Goal: Register for event/course

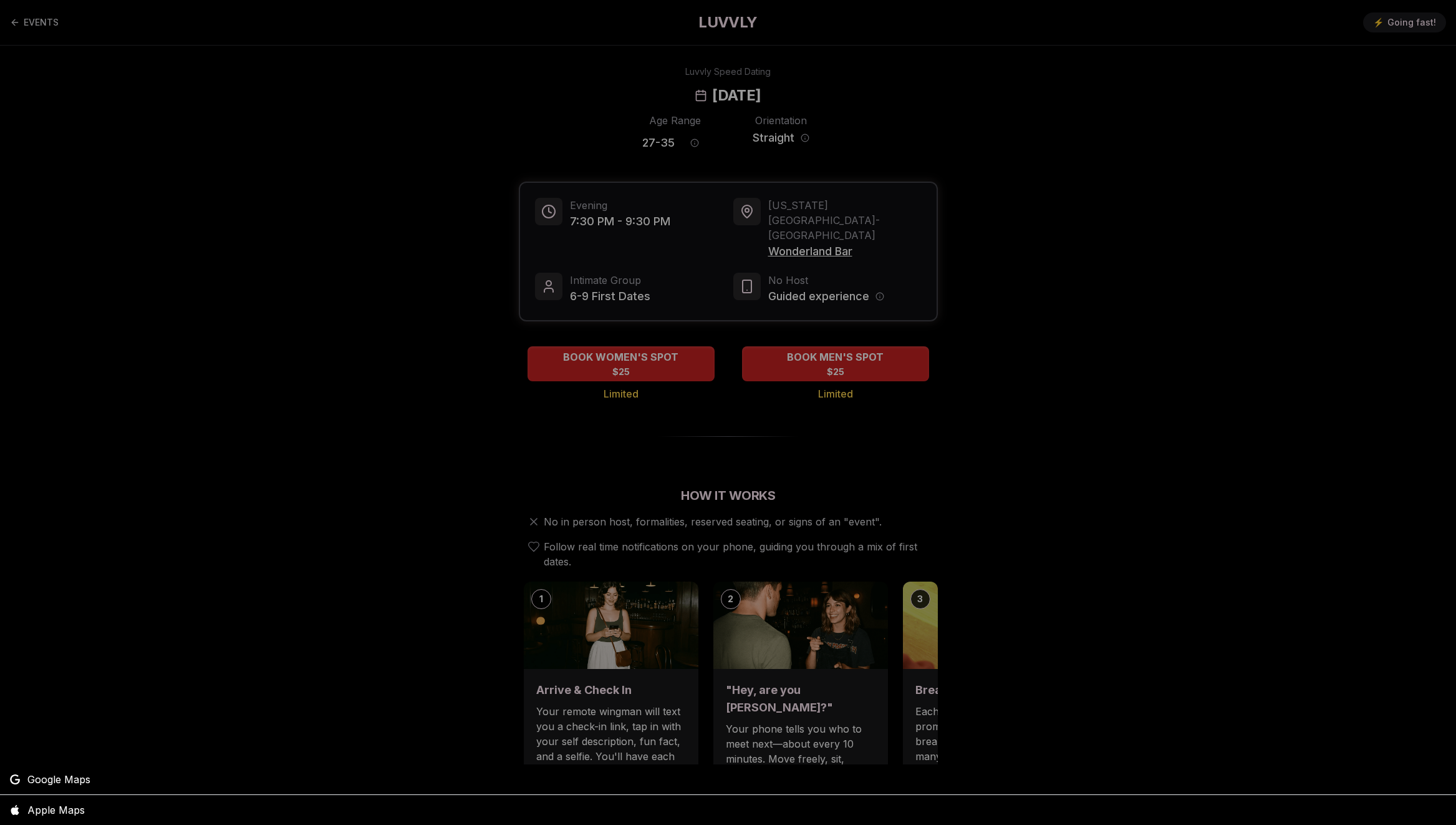
click at [990, 457] on div at bounding box center [728, 412] width 1456 height 825
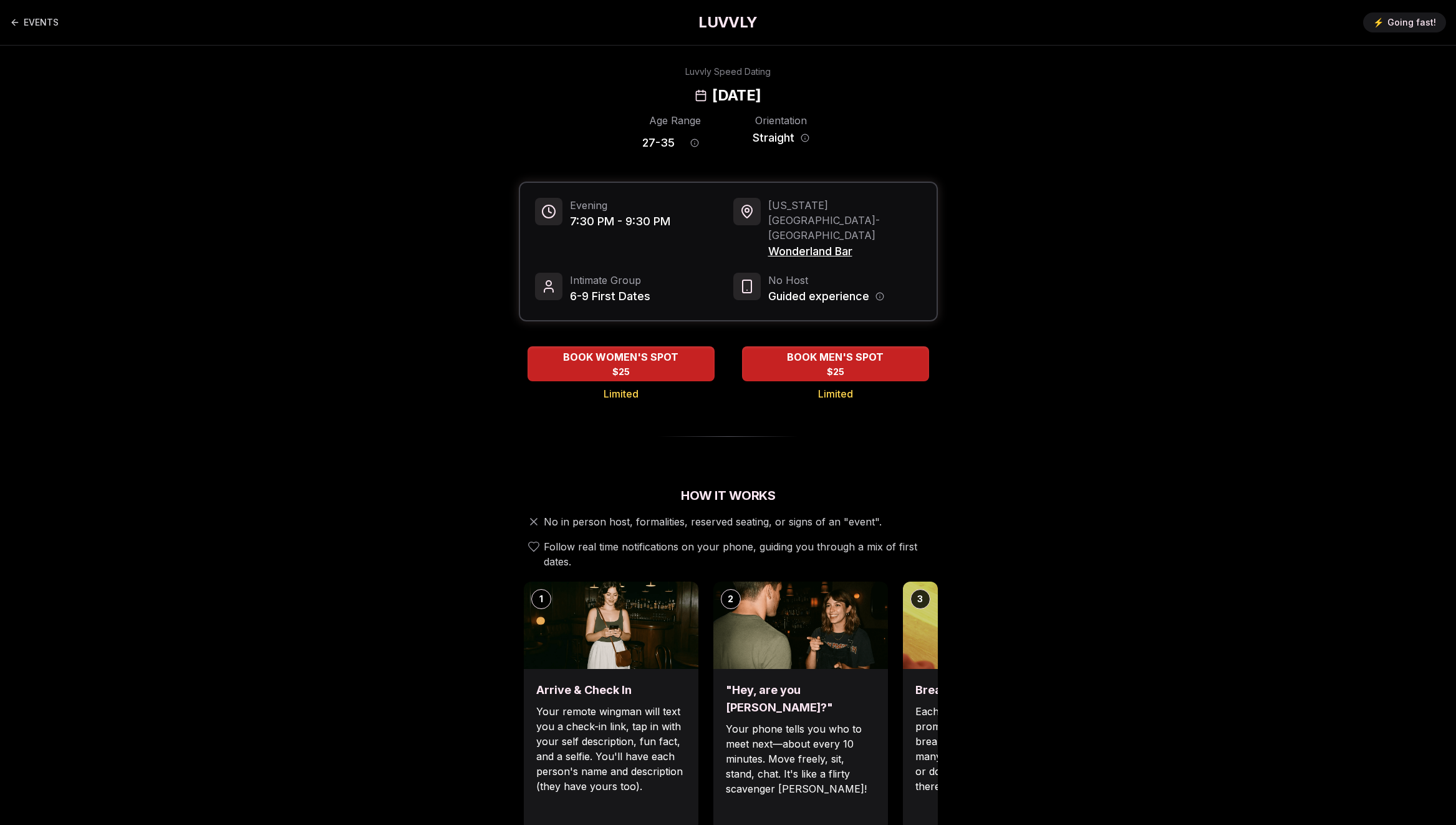
click at [830, 235] on div "Evening 7:30 PM - 9:30 PM [US_STATE][GEOGRAPHIC_DATA] - [GEOGRAPHIC_DATA] Intim…" at bounding box center [728, 251] width 417 height 137
click at [816, 242] on span "Wonderland Bar" at bounding box center [845, 251] width 153 height 17
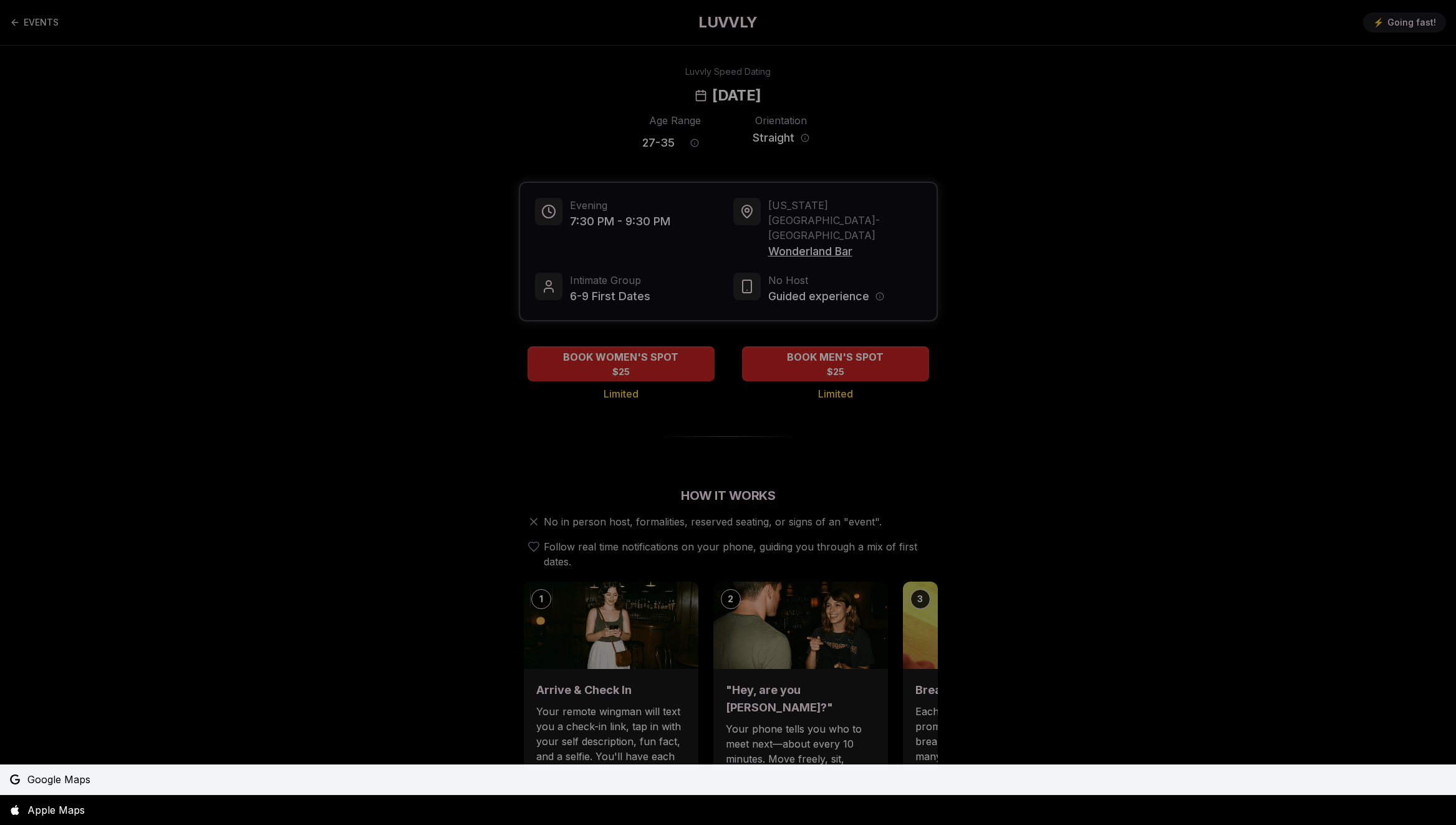
click at [406, 783] on link "Google Maps" at bounding box center [728, 780] width 1456 height 30
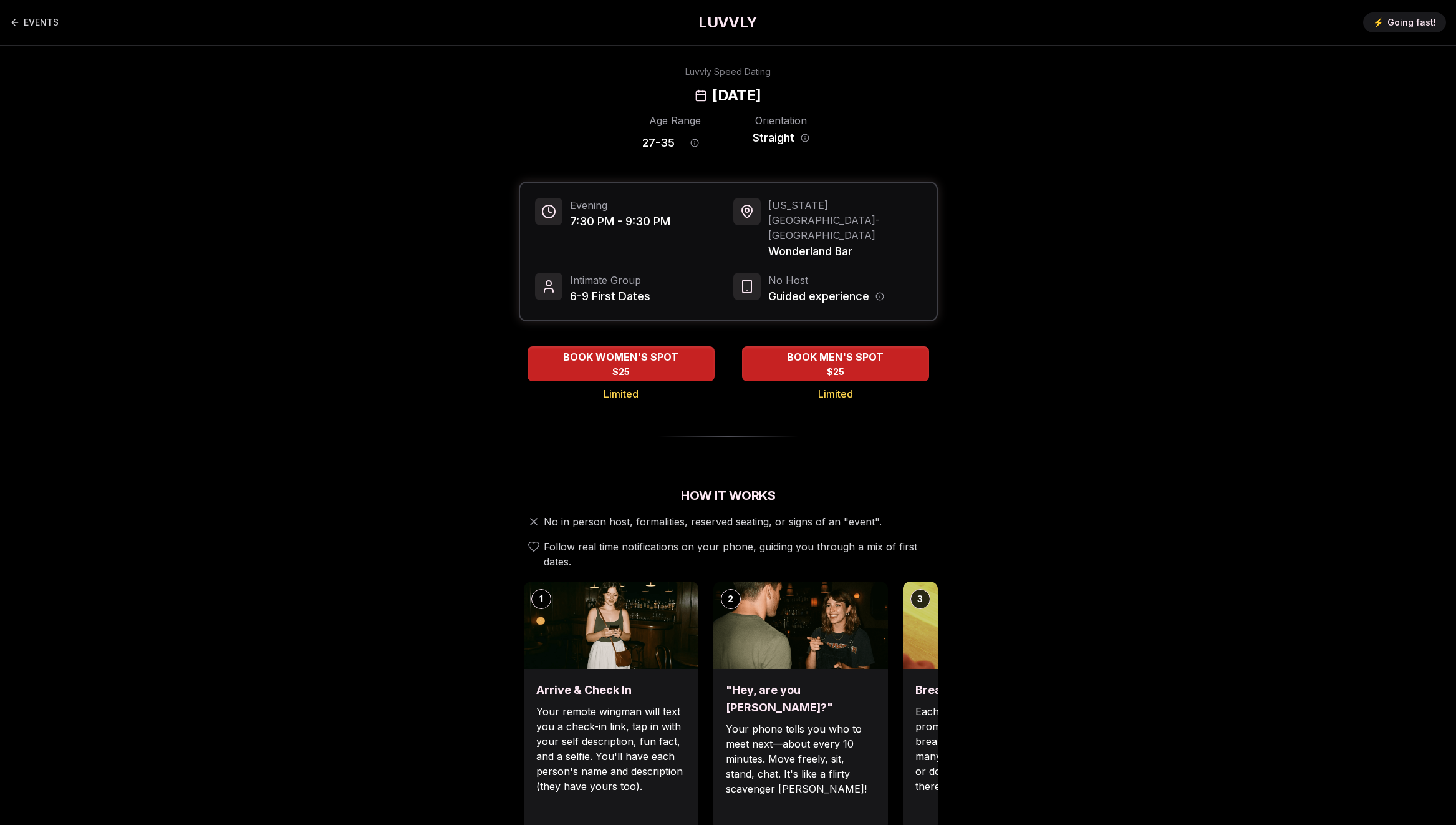
click at [761, 93] on h2 "[DATE]" at bounding box center [736, 95] width 48 height 20
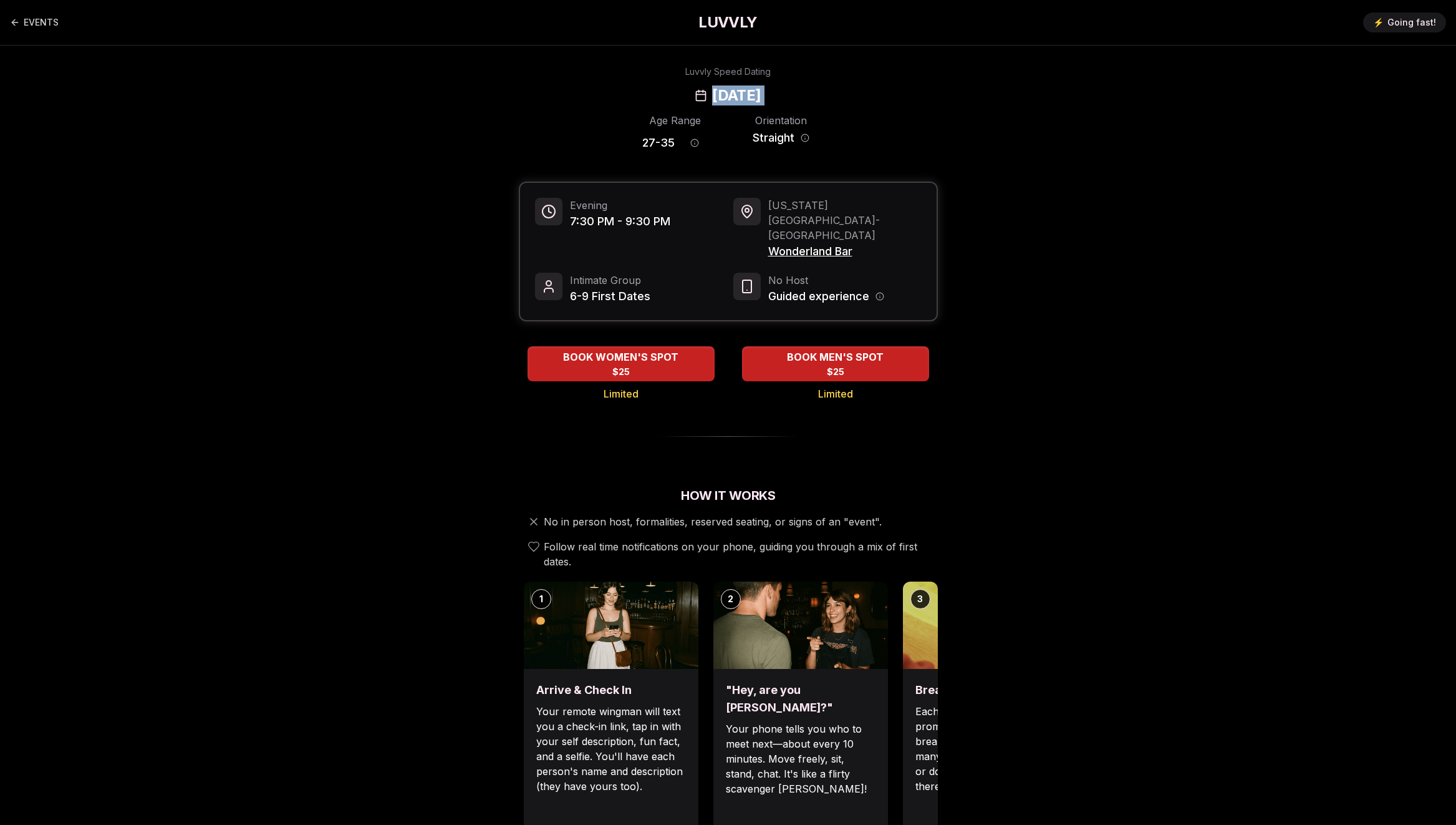
click at [761, 93] on h2 "[DATE]" at bounding box center [736, 95] width 48 height 20
drag, startPoint x: 999, startPoint y: 420, endPoint x: 991, endPoint y: 475, distance: 55.6
click at [911, 487] on h2 "How It Works" at bounding box center [728, 495] width 419 height 17
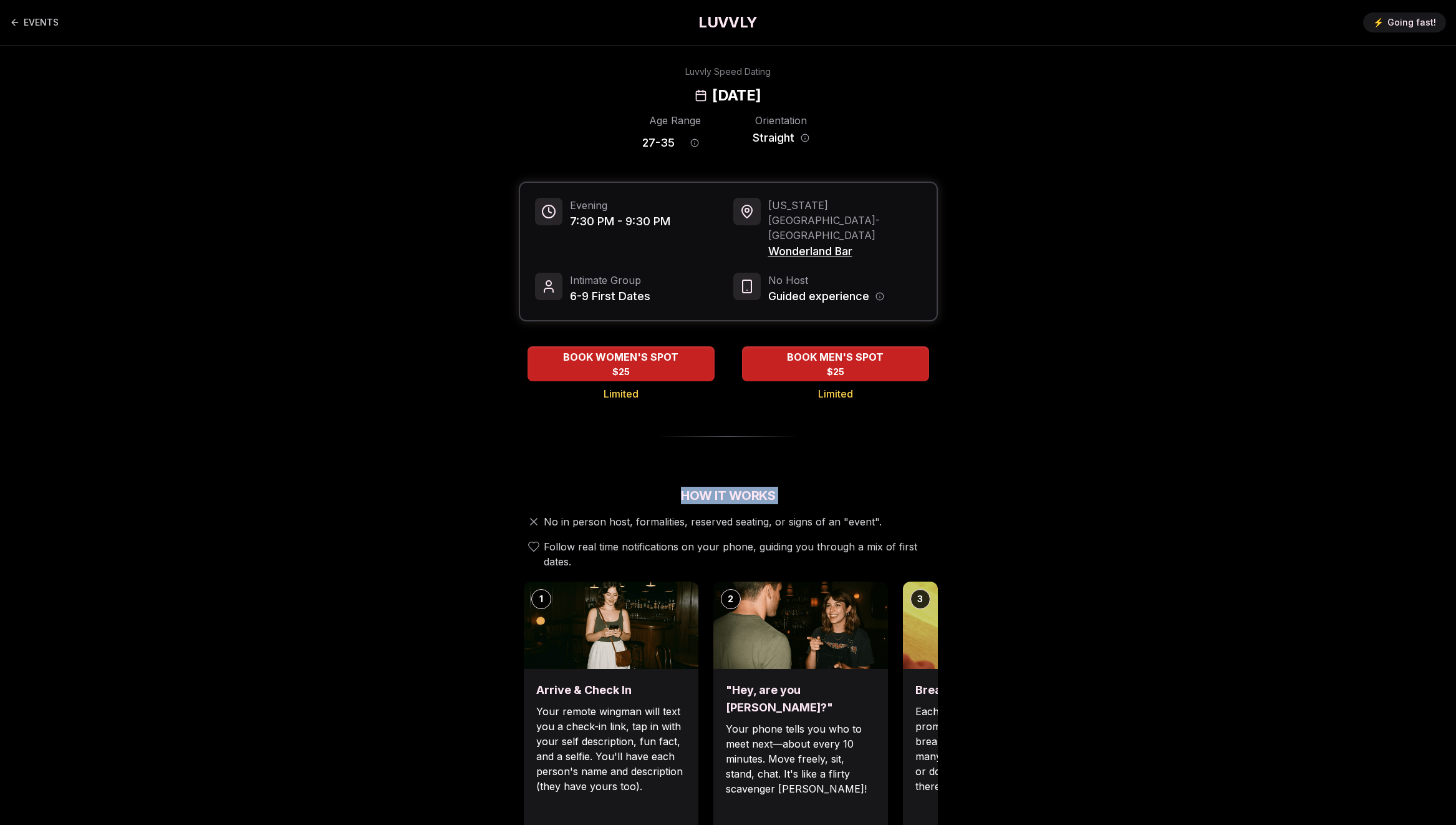
click at [911, 487] on h2 "How It Works" at bounding box center [728, 495] width 419 height 17
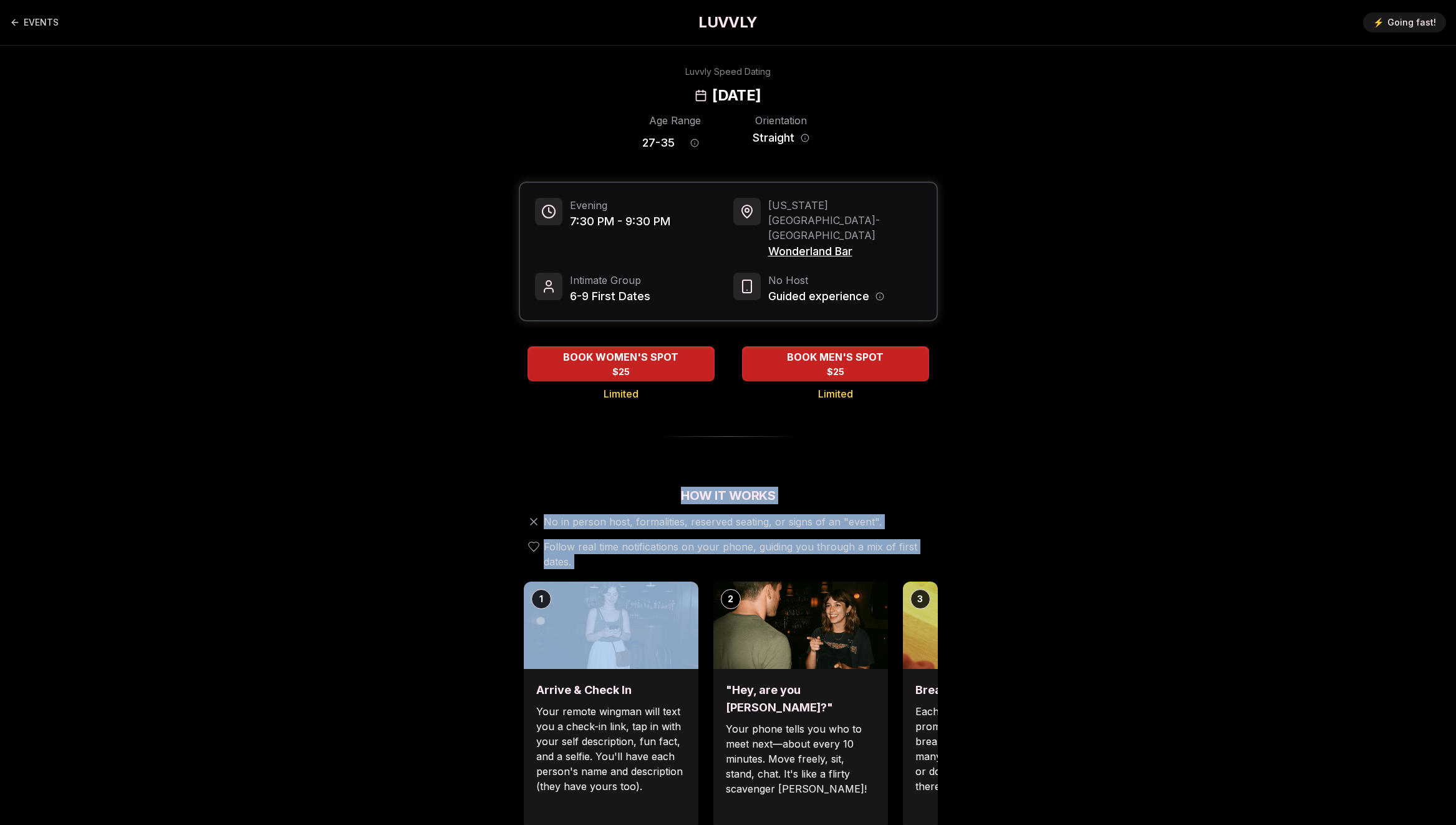
click at [897, 539] on span "Follow real time notifications on your phone, guiding you through a mix of firs…" at bounding box center [737, 554] width 389 height 30
click at [866, 347] on div "BOOK MEN'S SPOT $25" at bounding box center [836, 364] width 191 height 34
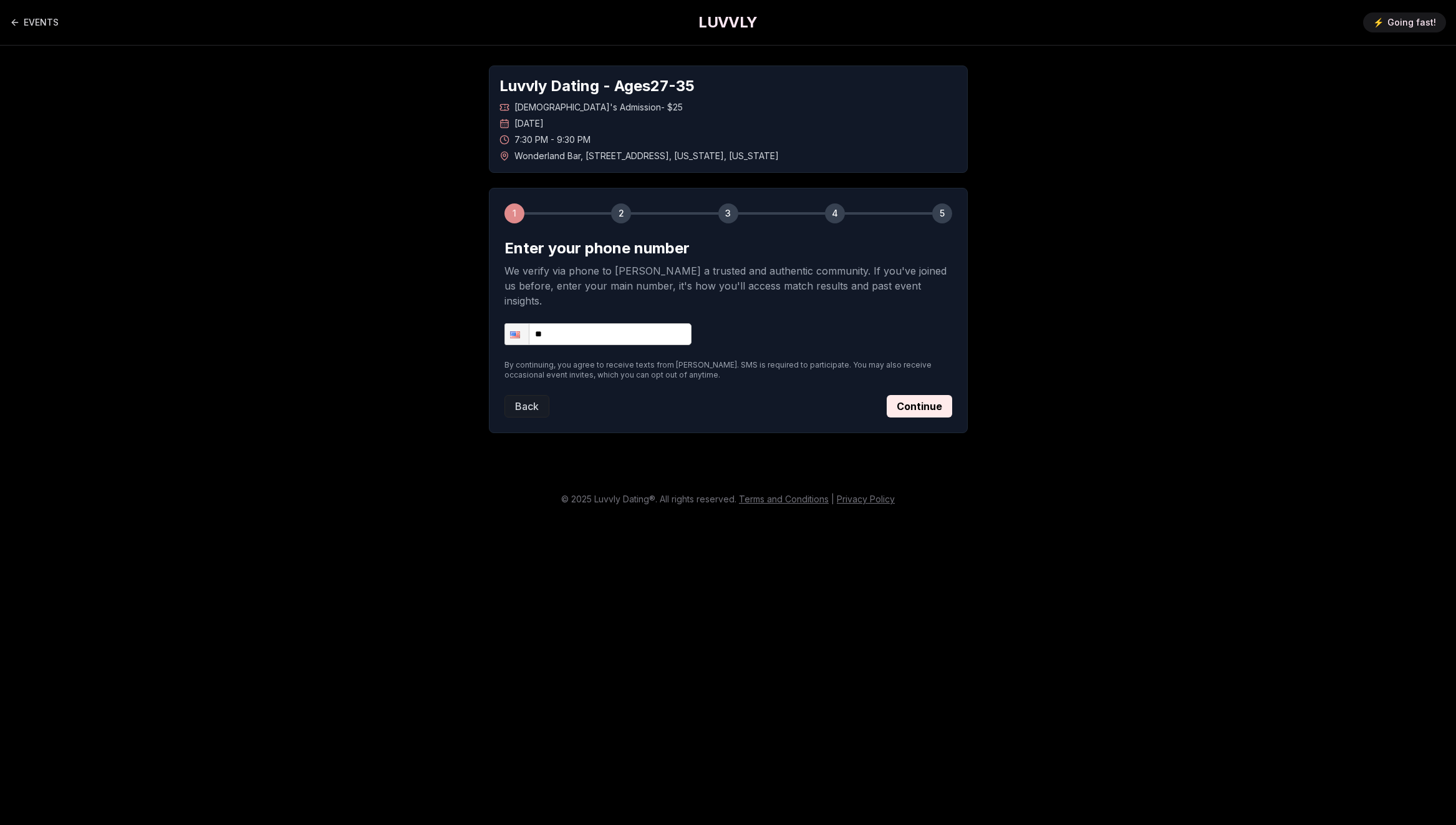
click at [595, 323] on input "**" at bounding box center [598, 333] width 187 height 22
type input "**********"
click at [910, 395] on button "Continue" at bounding box center [919, 406] width 65 height 23
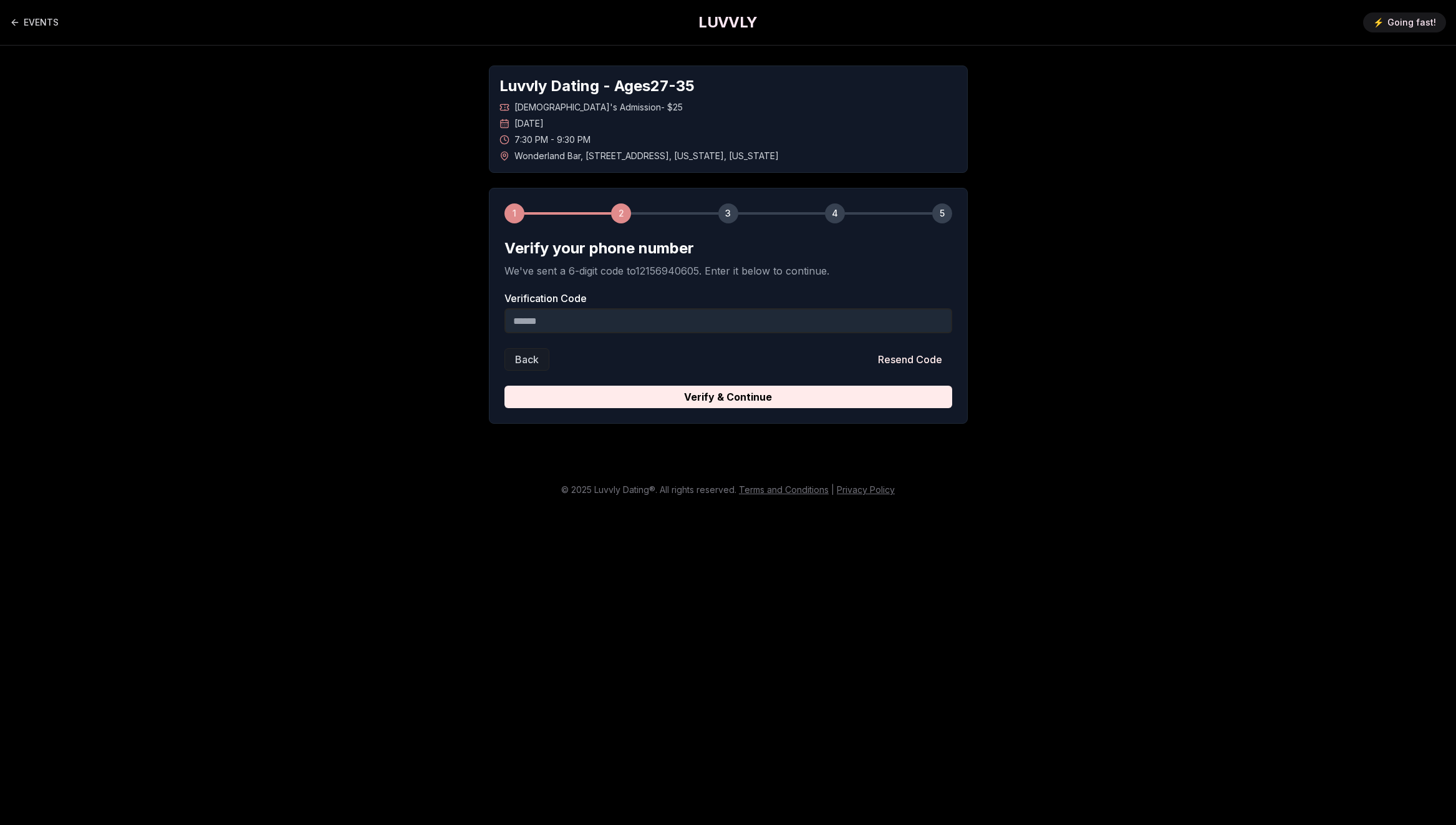
click at [927, 320] on input "Verification Code" at bounding box center [728, 320] width 448 height 25
type input "******"
click at [505, 386] on button "Verify & Continue" at bounding box center [728, 397] width 448 height 23
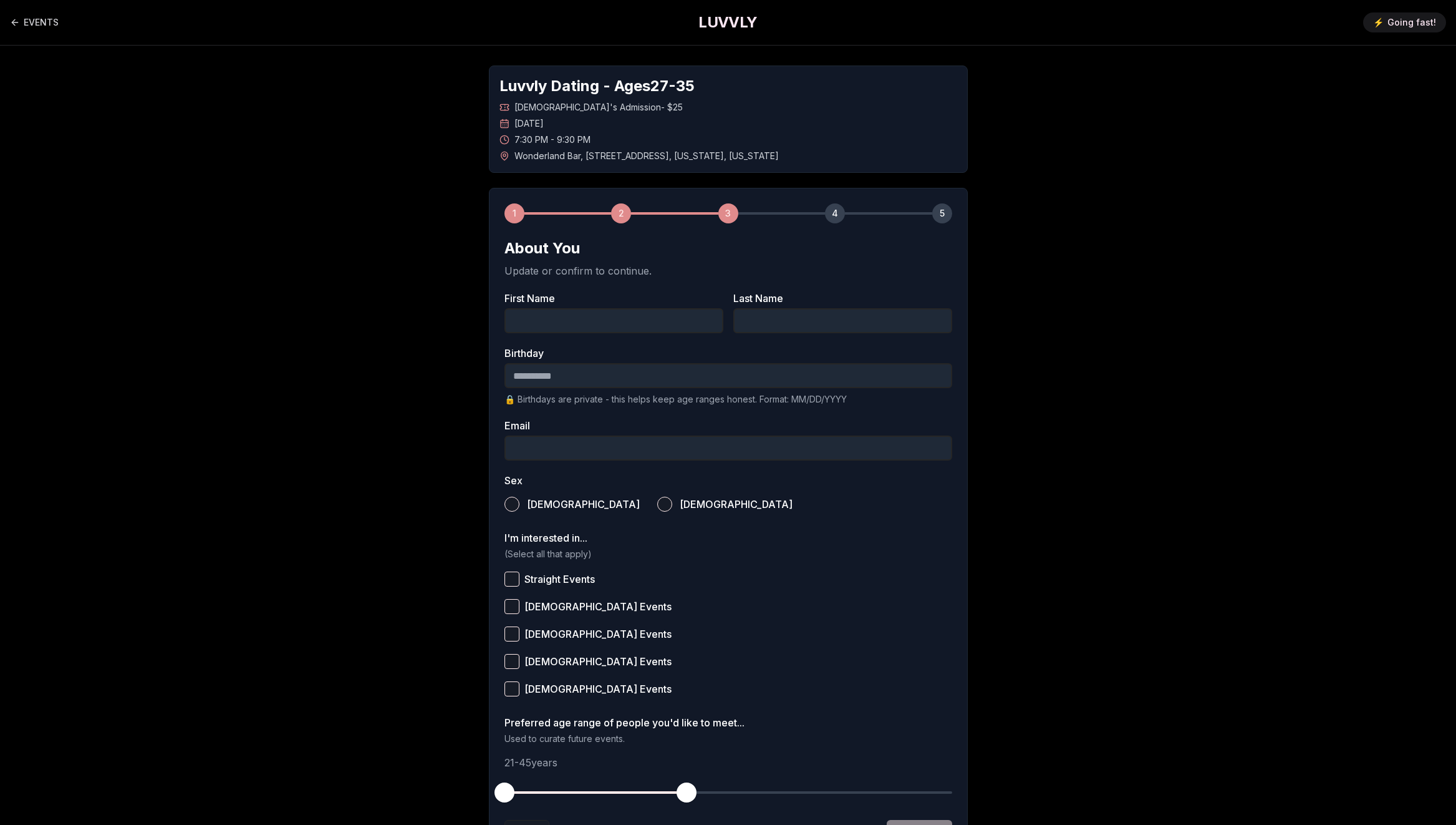
click at [639, 381] on input "Birthday" at bounding box center [728, 375] width 448 height 25
type input "**********"
click at [508, 562] on div "I'm interested in... (Select all that apply) Straight Events [DEMOGRAPHIC_DATA]…" at bounding box center [728, 618] width 448 height 170
click at [508, 577] on button "Straight Events" at bounding box center [512, 579] width 15 height 15
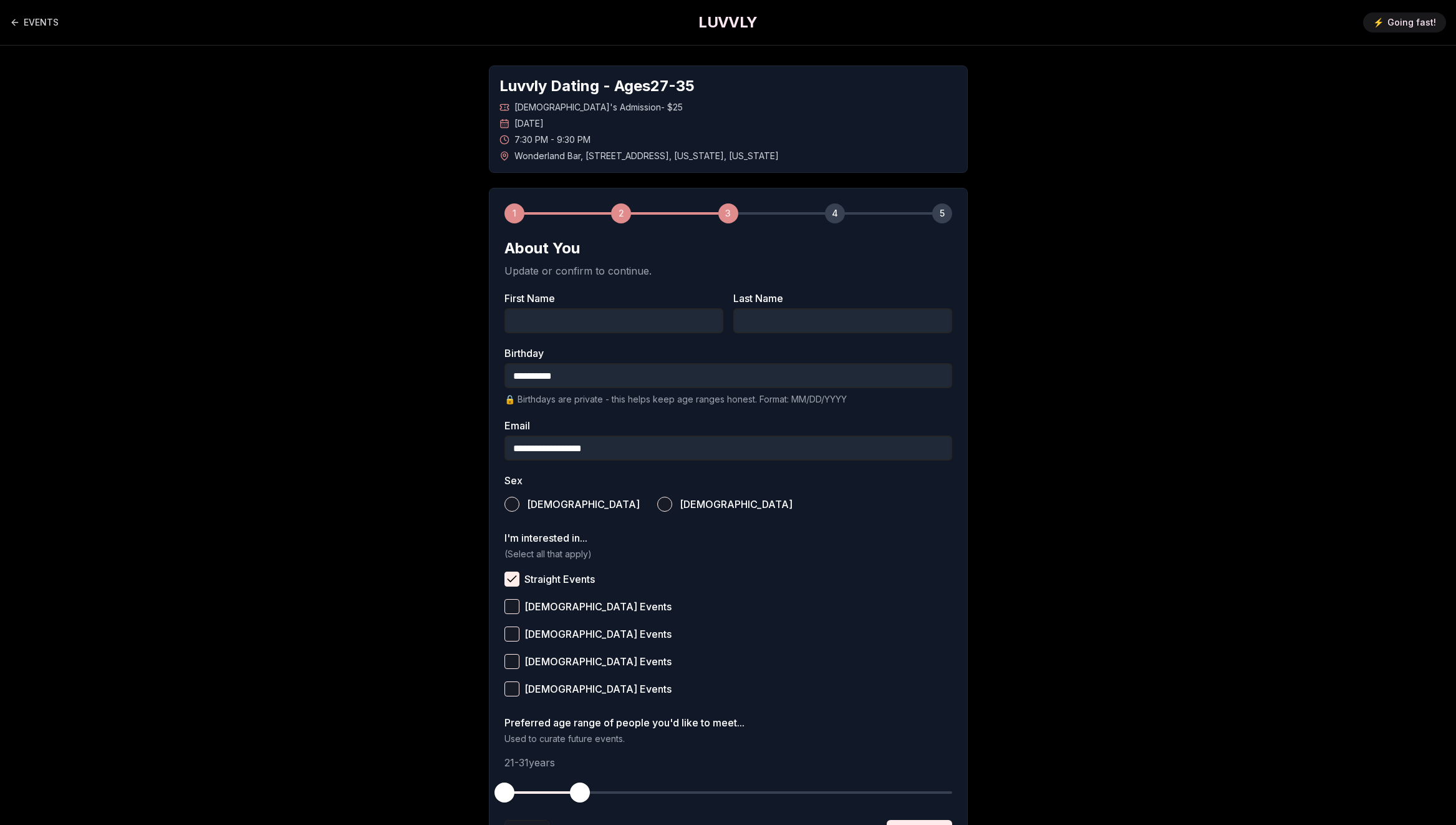
drag, startPoint x: 679, startPoint y: 797, endPoint x: 577, endPoint y: 792, distance: 102.1
click at [577, 792] on span "button" at bounding box center [579, 792] width 20 height 20
drag, startPoint x: 517, startPoint y: 795, endPoint x: 524, endPoint y: 794, distance: 7.1
click at [524, 794] on button "button" at bounding box center [526, 792] width 27 height 27
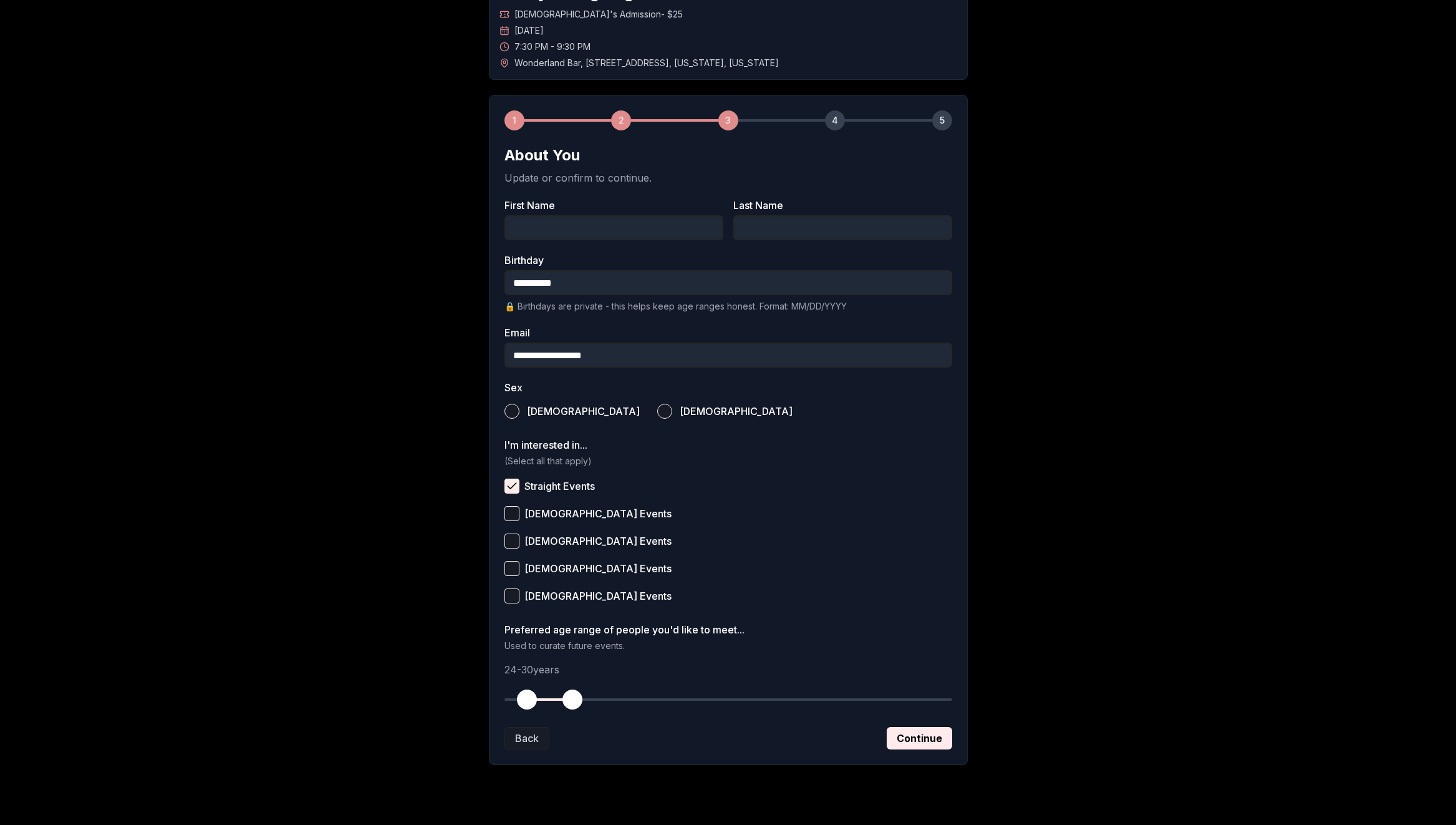
click at [575, 708] on span "button" at bounding box center [572, 699] width 20 height 20
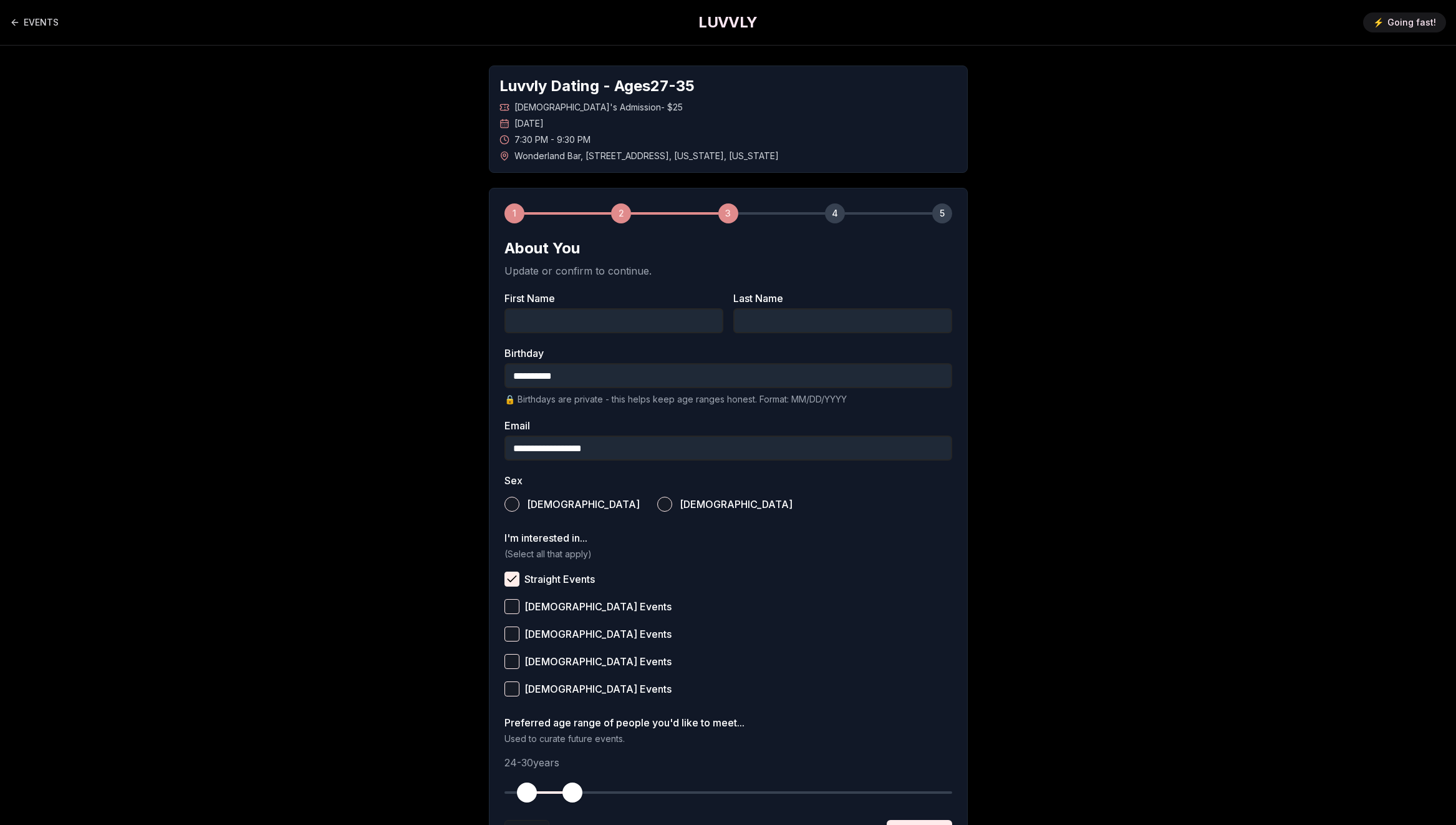
click at [630, 332] on input "First Name" at bounding box center [613, 320] width 219 height 25
type input "*****"
click at [510, 507] on button "[DEMOGRAPHIC_DATA]" at bounding box center [512, 504] width 15 height 15
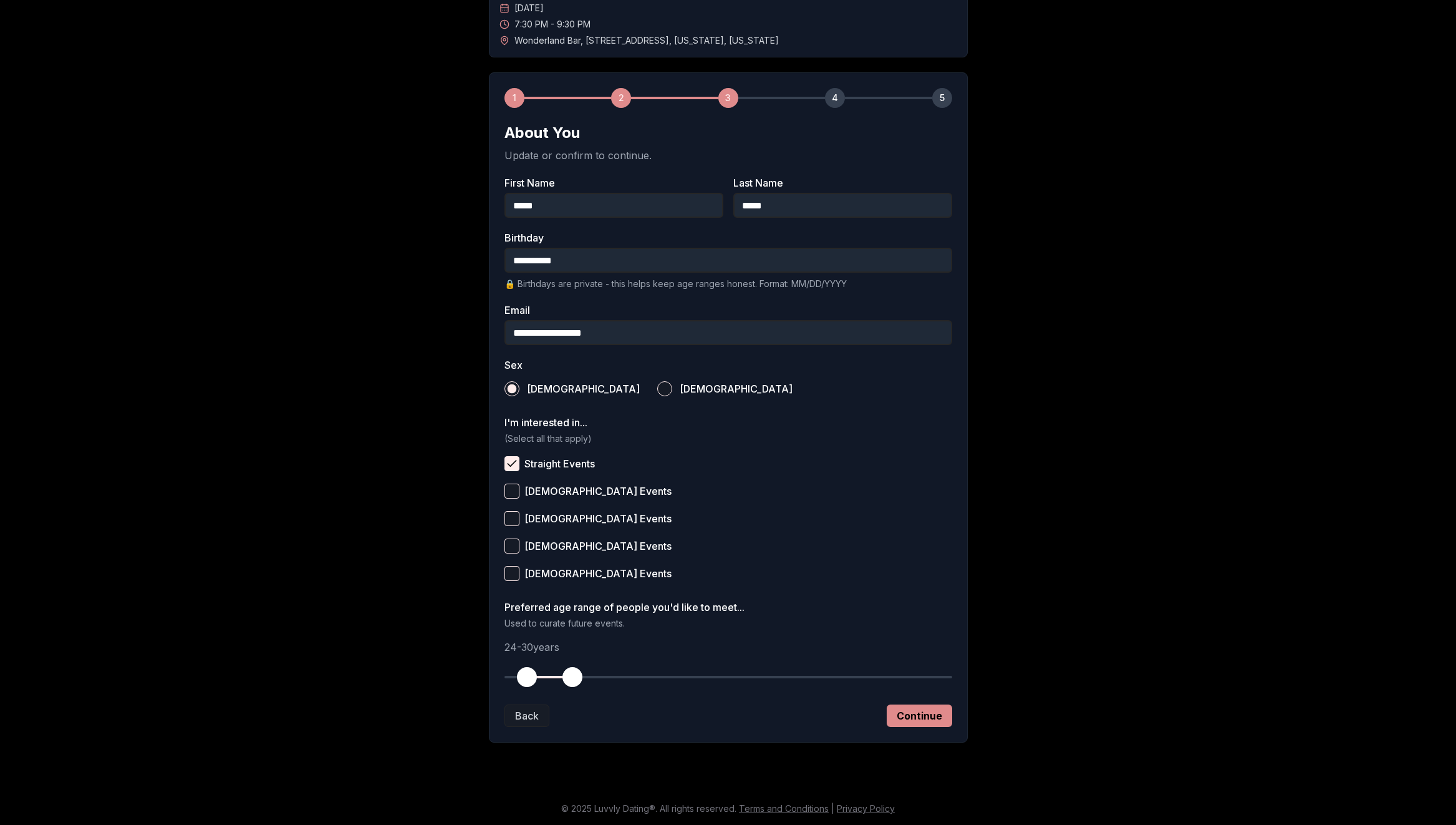
click at [895, 708] on button "Continue" at bounding box center [919, 716] width 65 height 23
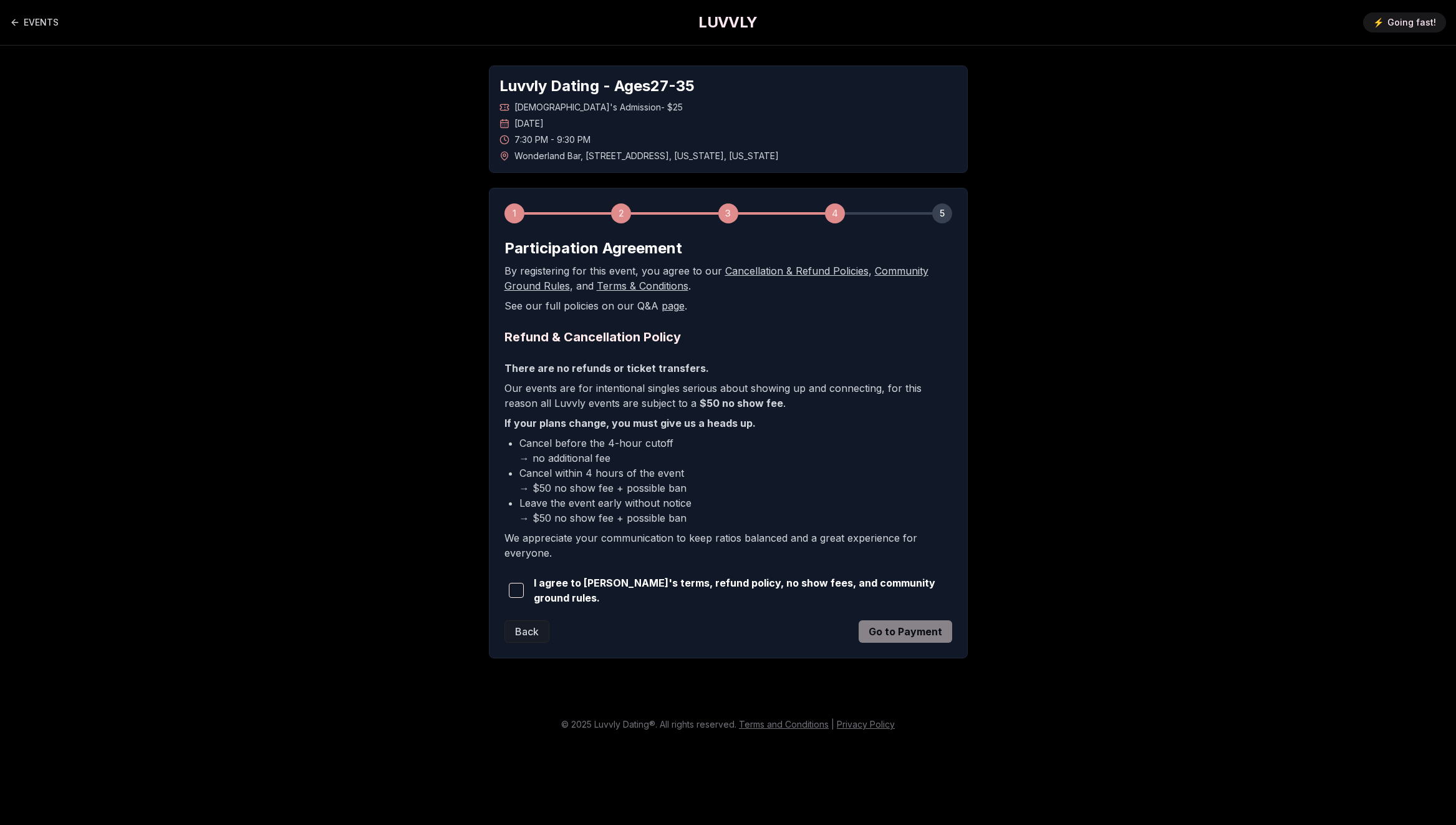
click at [836, 585] on span "I agree to [PERSON_NAME]'s terms, refund policy, no show fees, and community gr…" at bounding box center [743, 590] width 418 height 30
click at [829, 595] on span "I agree to [PERSON_NAME]'s terms, refund policy, no show fees, and community gr…" at bounding box center [743, 590] width 418 height 30
click at [518, 590] on span "button" at bounding box center [516, 590] width 15 height 15
click at [877, 626] on button "Go to Payment" at bounding box center [905, 632] width 94 height 23
click at [530, 628] on button "Back" at bounding box center [526, 632] width 44 height 23
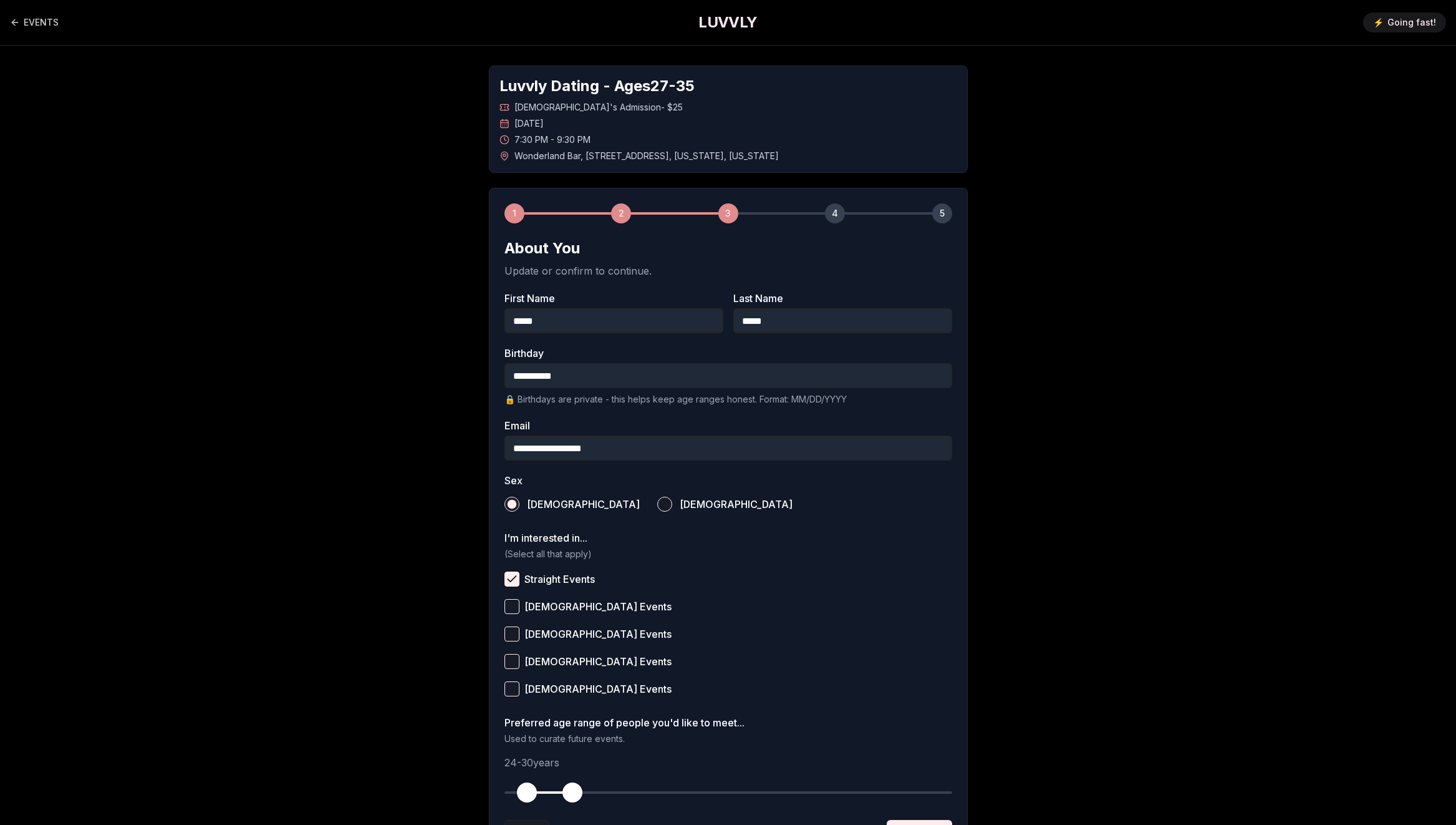
click at [607, 453] on input "**********" at bounding box center [728, 448] width 448 height 25
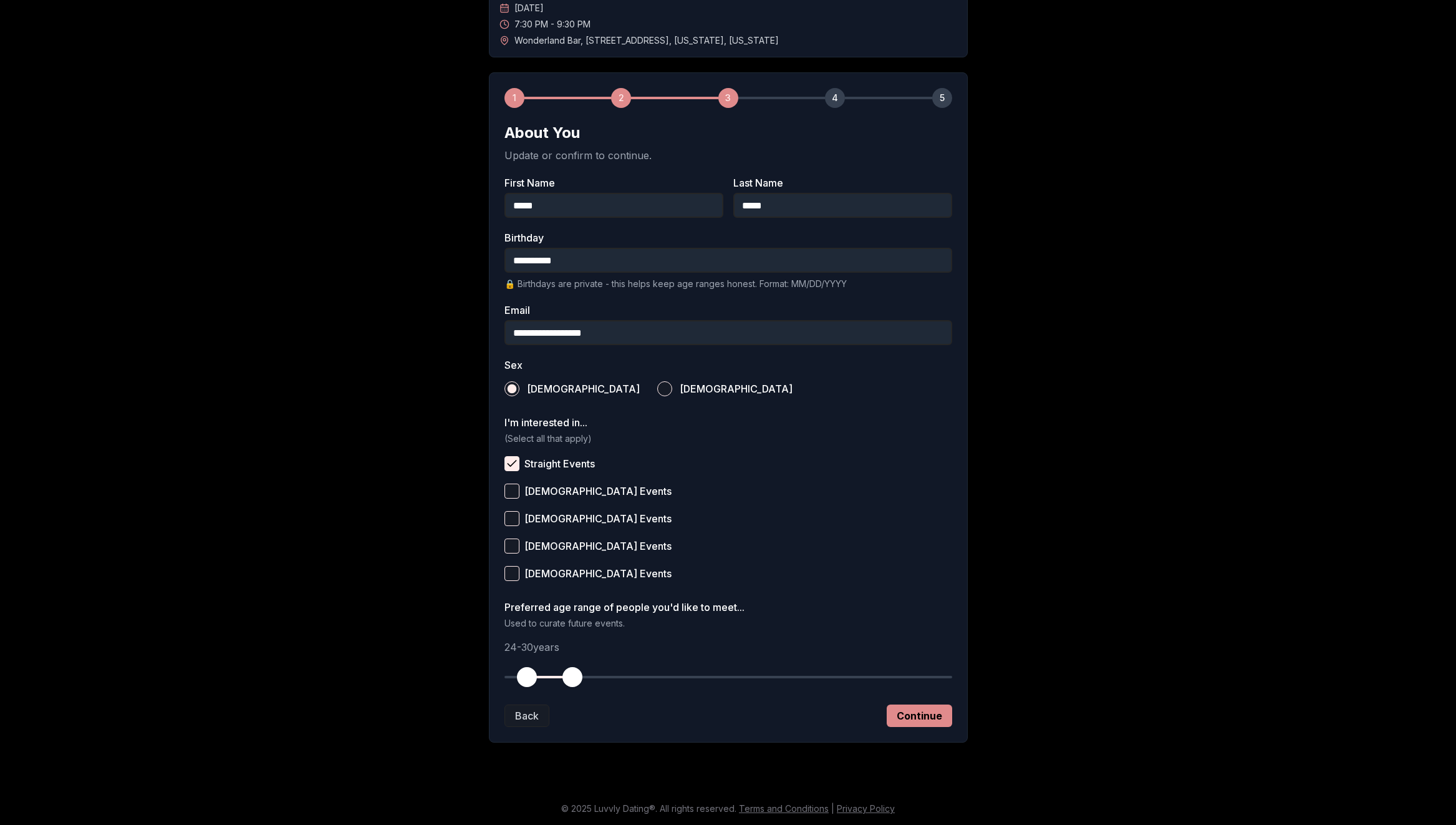
type input "**********"
click at [898, 705] on button "Continue" at bounding box center [919, 716] width 65 height 23
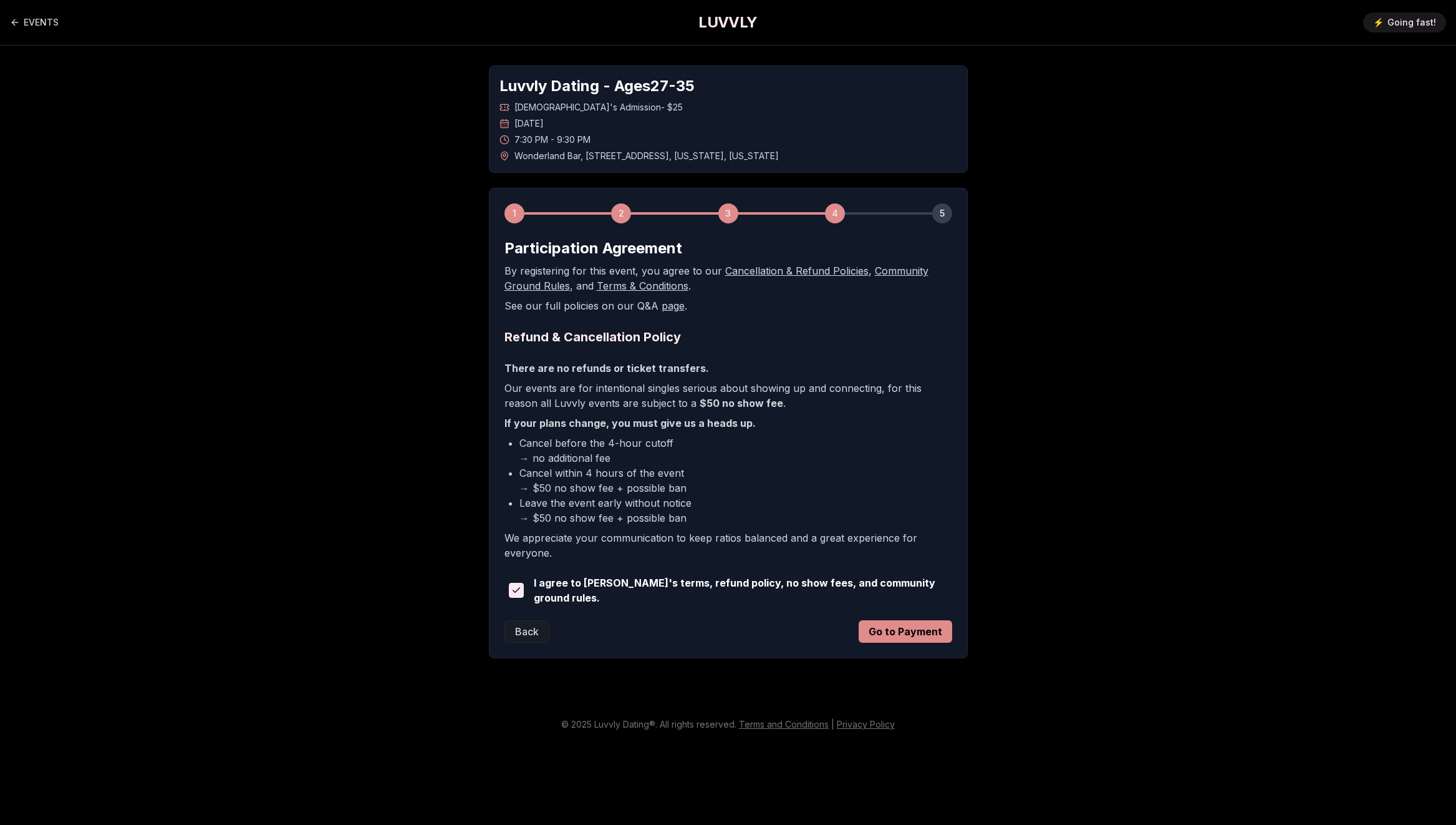
click at [898, 625] on button "Go to Payment" at bounding box center [905, 632] width 94 height 23
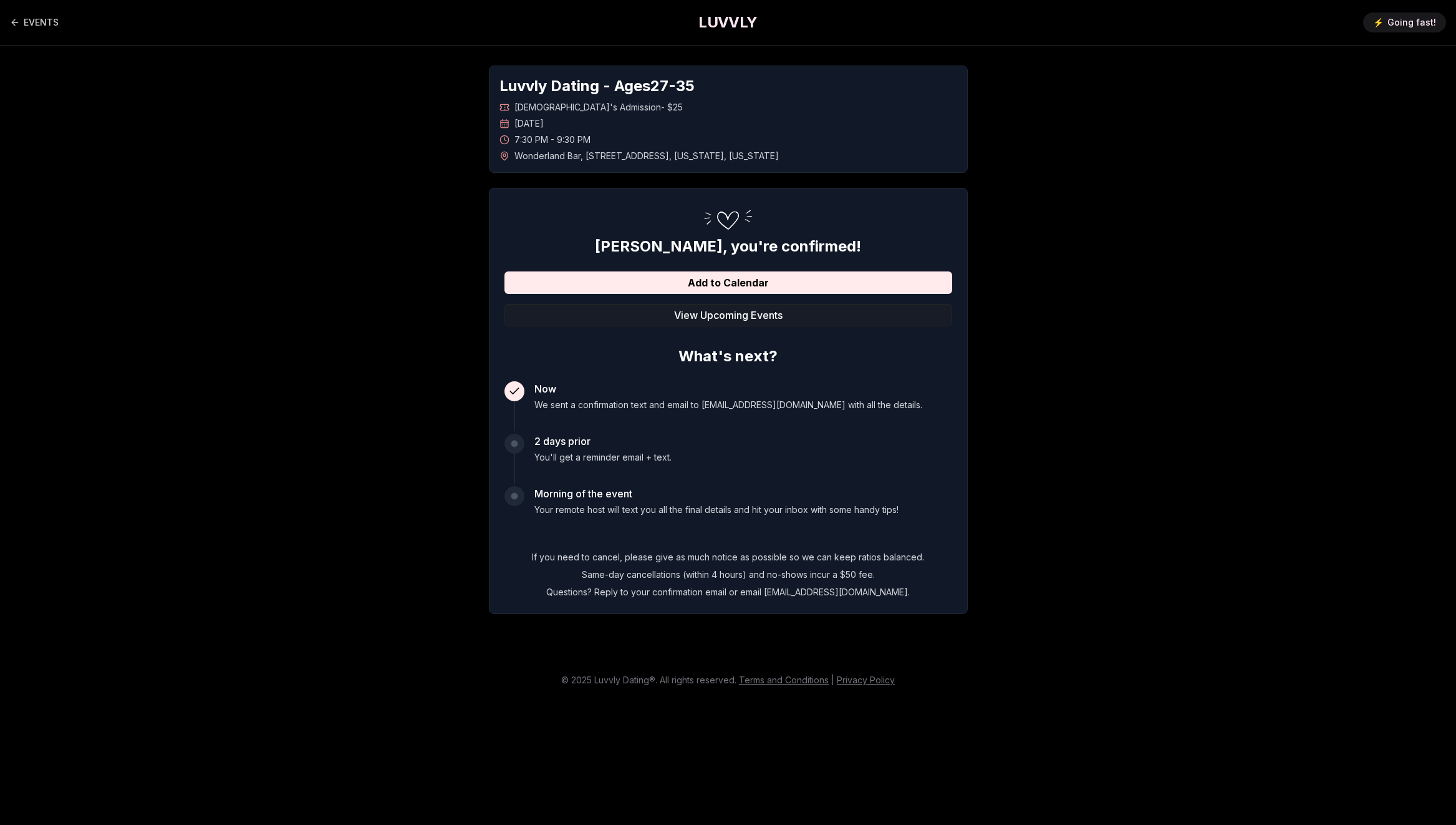
click at [897, 443] on div "2 days prior You'll get a reminder email + text." at bounding box center [728, 458] width 448 height 50
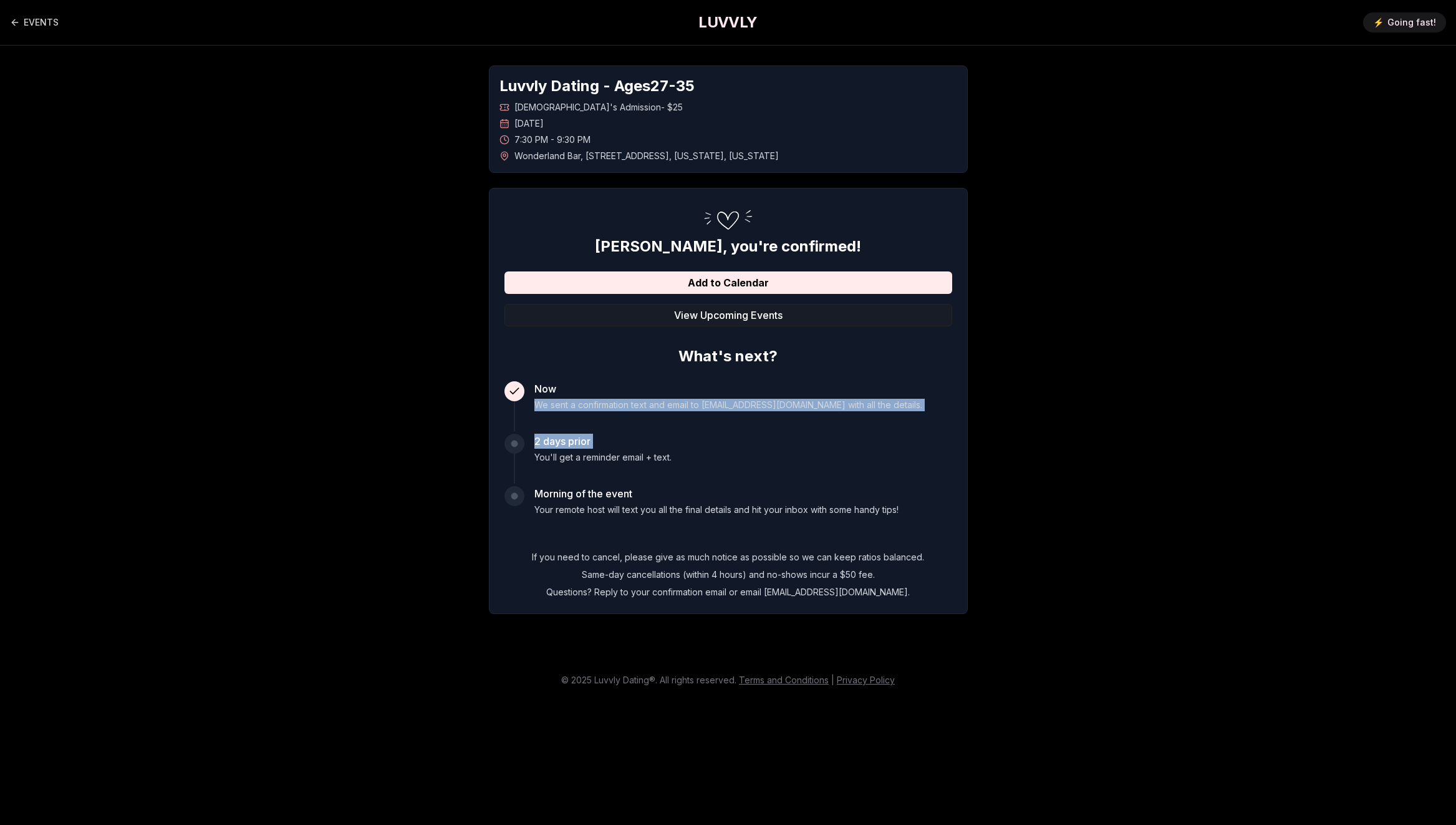
drag, startPoint x: 897, startPoint y: 443, endPoint x: 898, endPoint y: 399, distance: 44.0
click at [898, 399] on div "Now We sent a confirmation text and email to ethan801@gmail.com with all the de…" at bounding box center [728, 457] width 448 height 154
click at [898, 399] on div "Now We sent a confirmation text and email to ethan801@gmail.com with all the de…" at bounding box center [728, 405] width 448 height 50
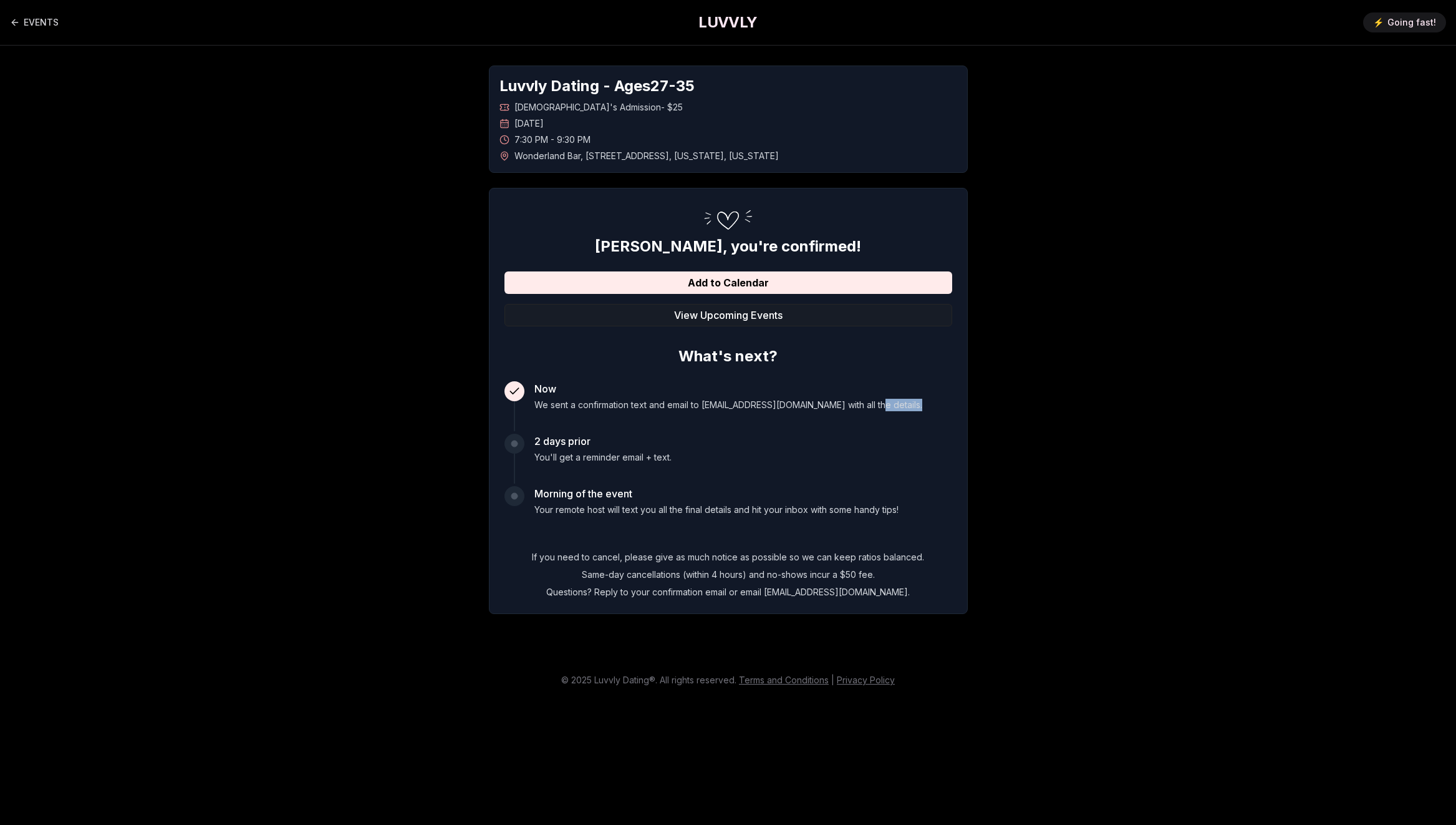
click at [898, 399] on div "Now We sent a confirmation text and email to ethan801@gmail.com with all the de…" at bounding box center [728, 405] width 448 height 50
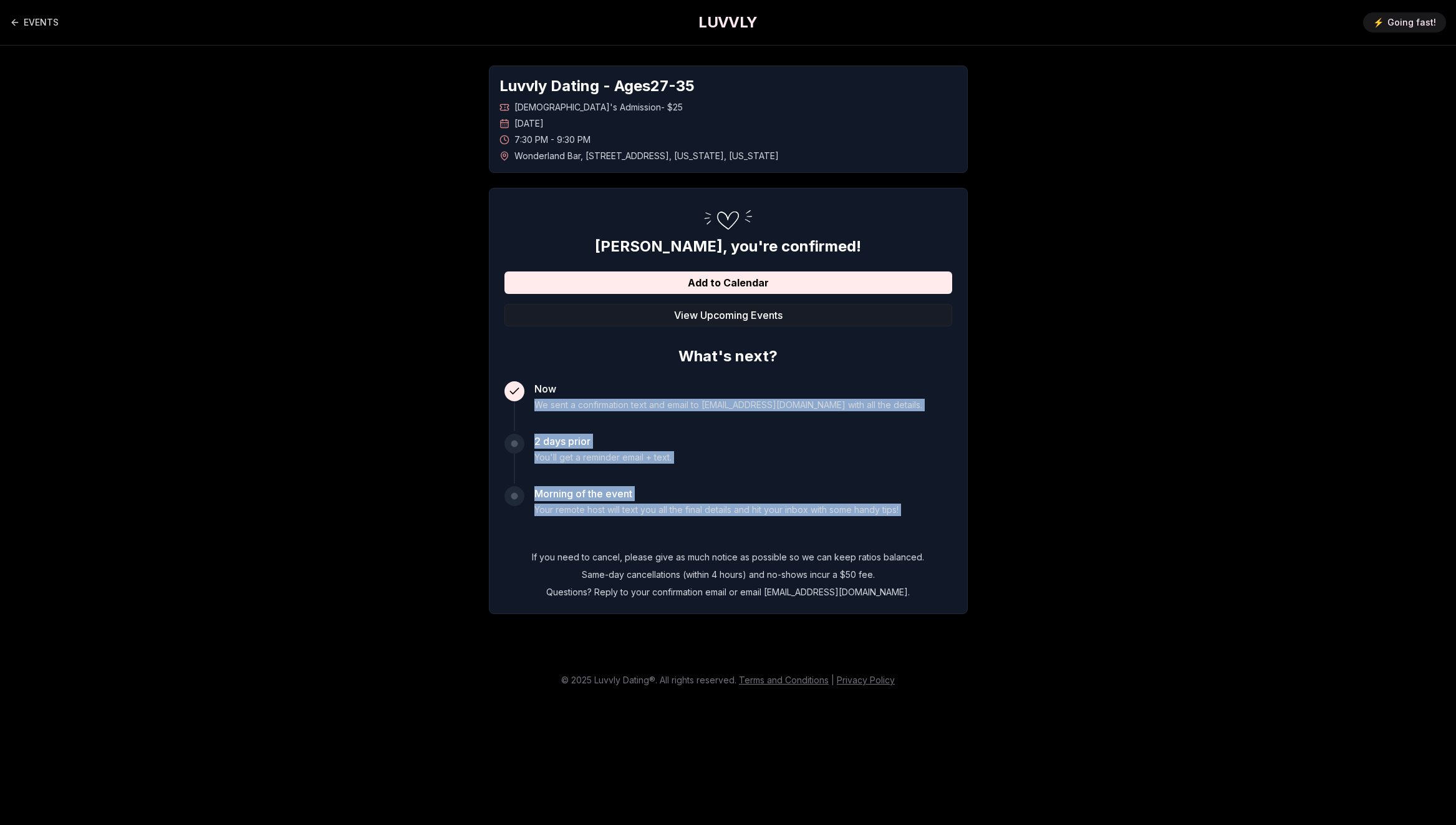
drag, startPoint x: 898, startPoint y: 399, endPoint x: 899, endPoint y: 506, distance: 107.0
click at [899, 506] on div "Now We sent a confirmation text and email to ethan801@gmail.com with all the de…" at bounding box center [728, 457] width 448 height 154
click at [898, 506] on p "Your remote host will text you all the final details and hit your inbox with so…" at bounding box center [717, 510] width 364 height 12
